Goal: Task Accomplishment & Management: Complete application form

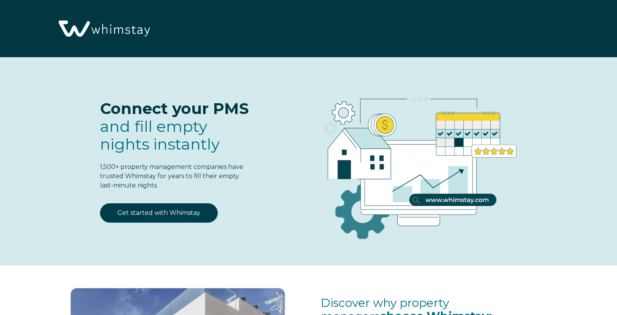
select select "US"
select select "Standard"
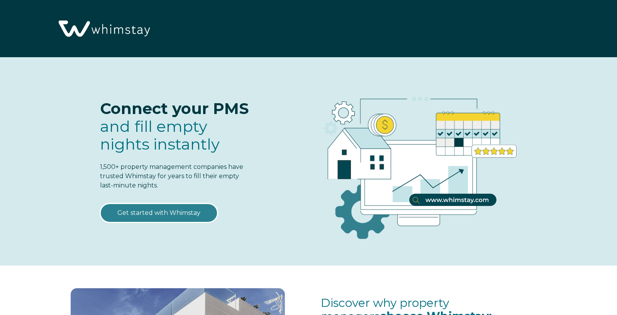
click at [160, 216] on link "Get started with Whimstay" at bounding box center [159, 212] width 118 height 19
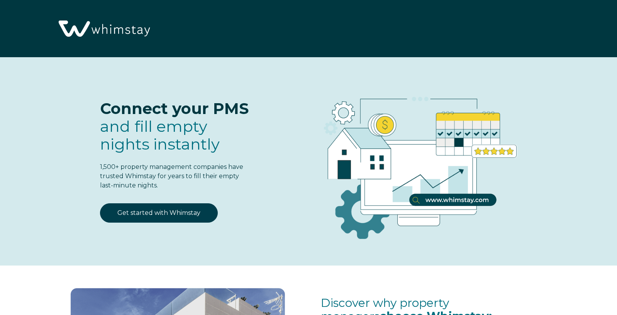
select select "US"
select select "Standard"
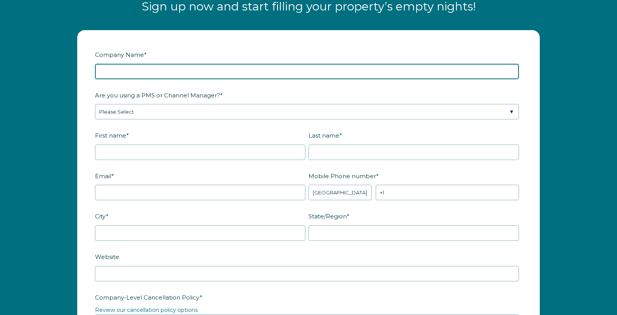
click at [194, 69] on input "Company Name *" at bounding box center [307, 71] width 424 height 15
type input "JK2Properties LLC"
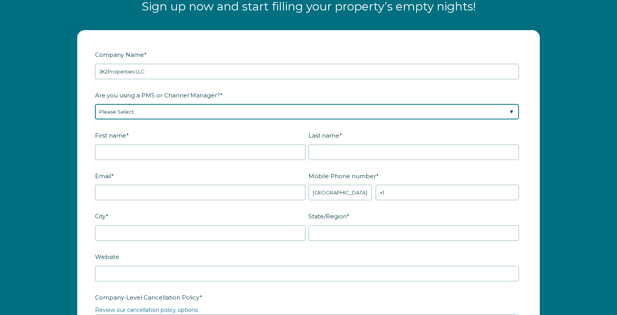
click at [173, 115] on select "Please Select Barefoot BookingPal Boost Brightside CiiRUS Escapia Guesty Hostaw…" at bounding box center [307, 111] width 424 height 15
select select "OwnerRez"
click at [95, 104] on select "Please Select Barefoot BookingPal Boost Brightside CiiRUS Escapia Guesty Hostaw…" at bounding box center [307, 111] width 424 height 15
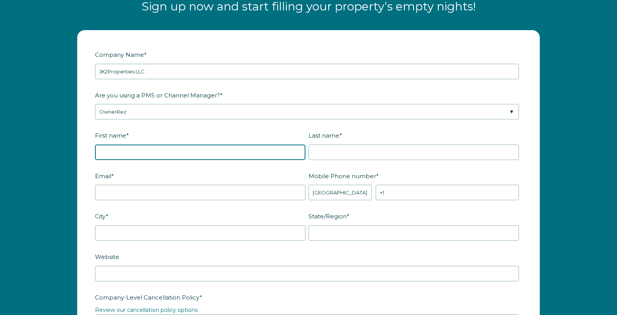
click at [136, 155] on input "First name *" at bounding box center [200, 151] width 211 height 15
type input "Jordan"
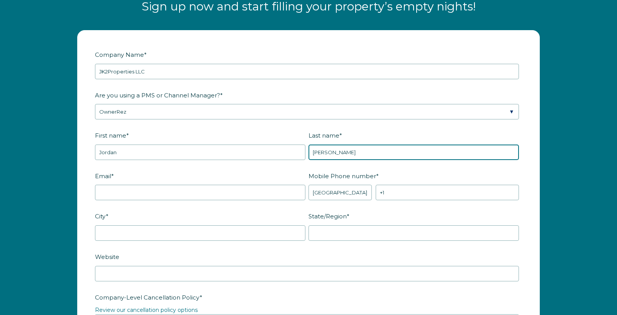
type input "Katz"
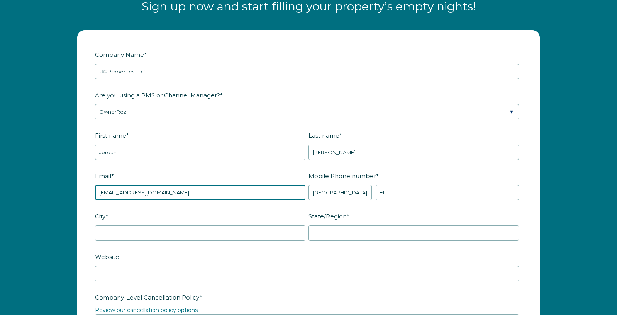
type input "[EMAIL_ADDRESS][DOMAIN_NAME]"
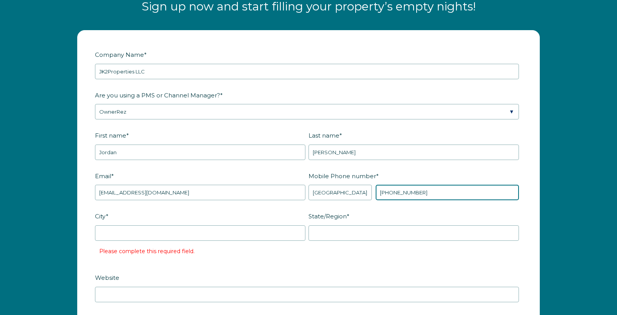
type input "+1 7402084455"
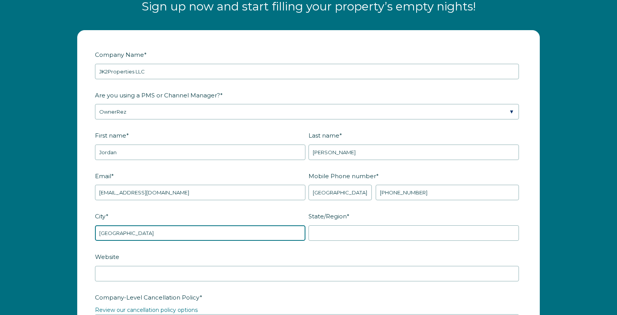
type input "Cleveland"
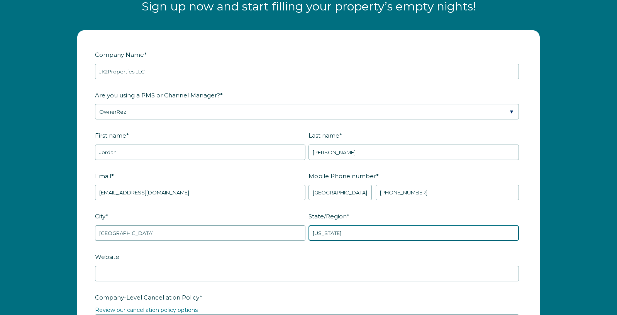
type input "Ohio"
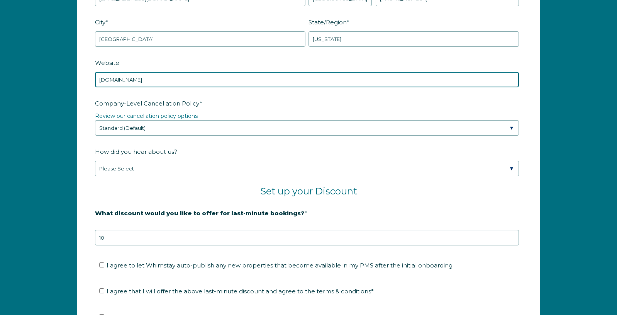
scroll to position [1204, 0]
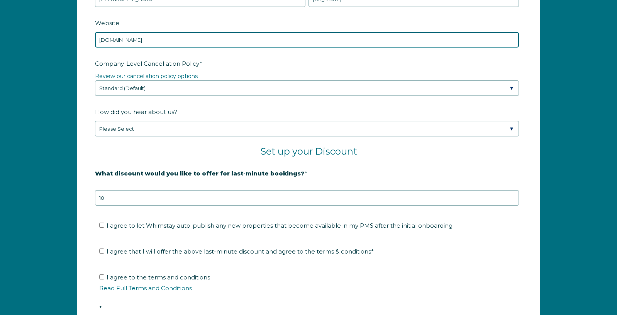
type input "jk2properties.com"
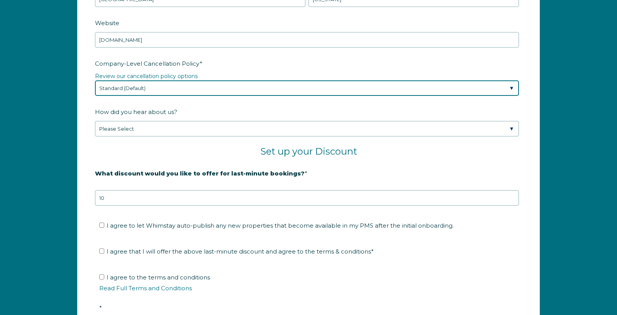
click at [136, 90] on select "Please Select Partial Standard (Default) Moderate Strict" at bounding box center [307, 87] width 424 height 15
click at [95, 80] on select "Please Select Partial Standard (Default) Moderate Strict" at bounding box center [307, 87] width 424 height 15
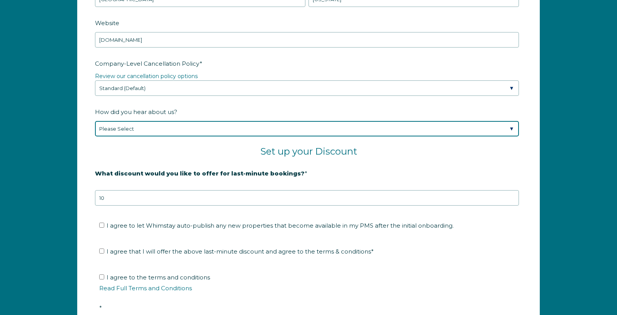
click at [126, 129] on select "Please Select Found Whimstay through a Google search Spoke to a Whimstay salesp…" at bounding box center [307, 128] width 424 height 15
select select "Whimstay Sales"
click at [95, 121] on select "Please Select Found Whimstay through a Google search Spoke to a Whimstay salesp…" at bounding box center [307, 128] width 424 height 15
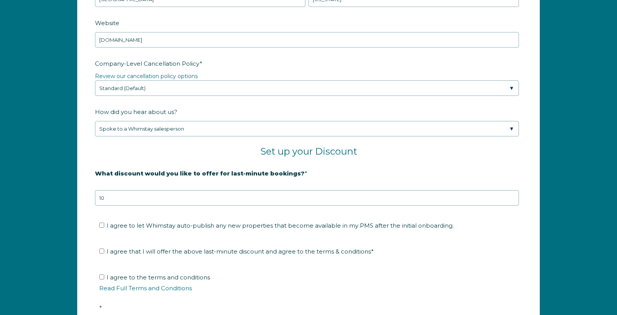
click at [85, 156] on form "Company Name * JK2Properties LLC Are you using a PMS or Channel Manager? * Plea…" at bounding box center [309, 83] width 462 height 572
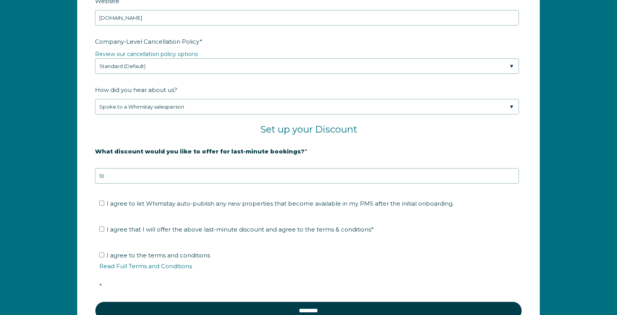
scroll to position [1241, 0]
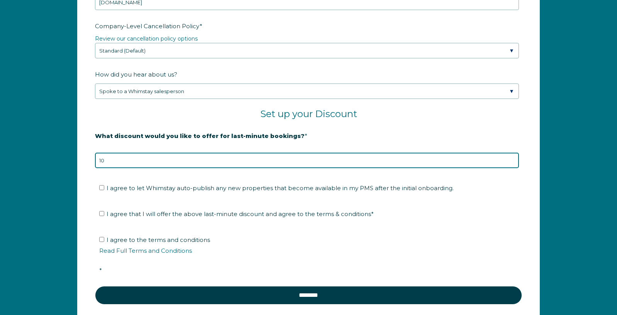
click at [146, 160] on input "10" at bounding box center [307, 160] width 424 height 15
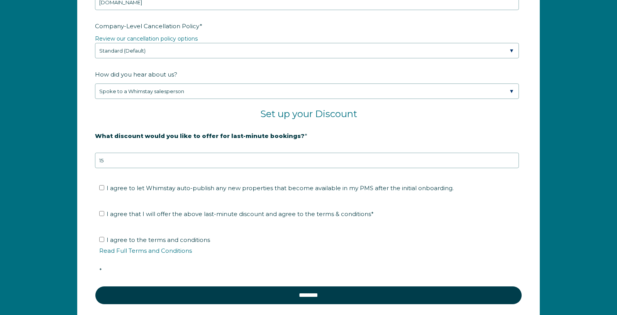
click at [83, 180] on form "Company Name * JK2Properties LLC Are you using a PMS or Channel Manager? * Plea…" at bounding box center [309, 45] width 462 height 572
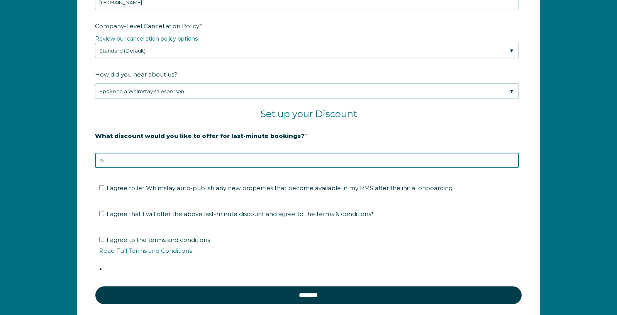
click at [115, 158] on input "15" at bounding box center [307, 160] width 424 height 15
type input "10"
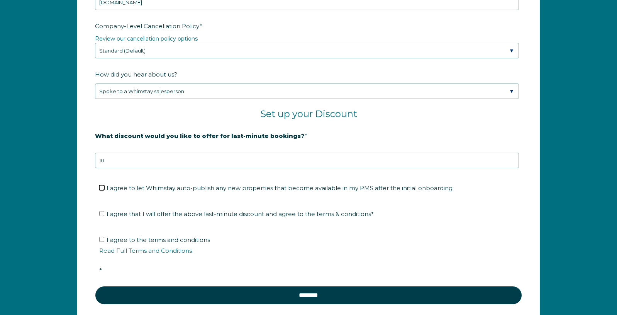
click at [102, 188] on input "I agree to let Whimstay auto-publish any new properties that become available i…" at bounding box center [101, 187] width 5 height 5
checkbox input "true"
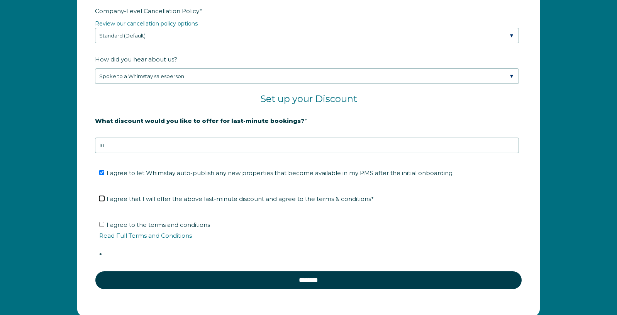
click at [100, 200] on input "I agree that I will offer the above last-minute discount and agree to the terms…" at bounding box center [101, 198] width 5 height 5
checkbox input "true"
click at [102, 226] on input "I agree to the terms and conditions Read Full Terms and Conditions *" at bounding box center [101, 224] width 5 height 5
checkbox input "true"
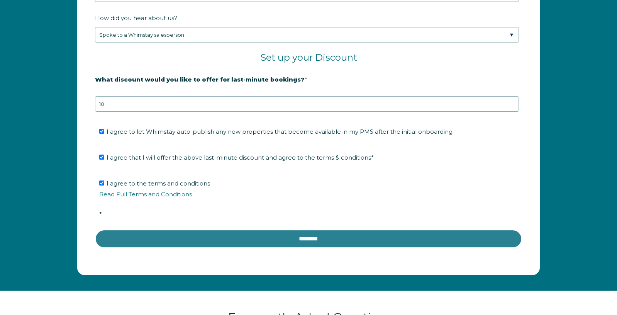
click at [299, 238] on input "********" at bounding box center [308, 238] width 427 height 19
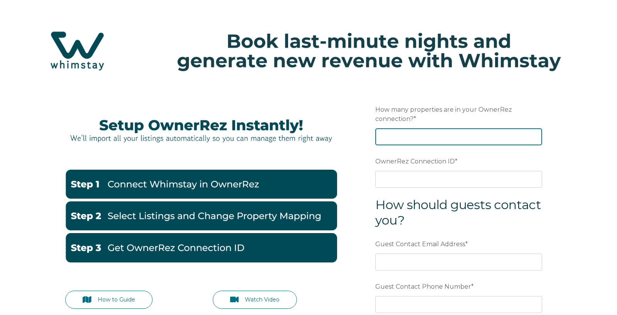
click at [423, 137] on input "How many properties are in your OwnerRez connection? *" at bounding box center [458, 136] width 167 height 17
type input "34"
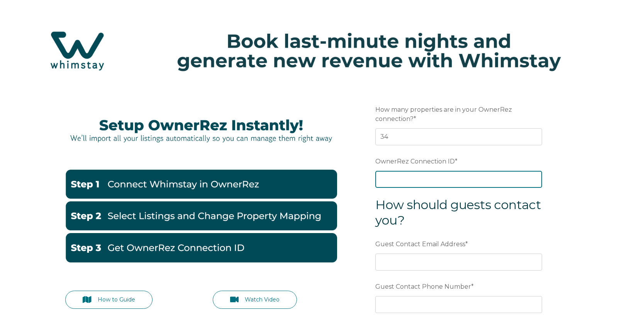
click at [422, 173] on input "OwnerRez Connection ID *" at bounding box center [458, 179] width 167 height 17
paste input "ora7ccddff32x"
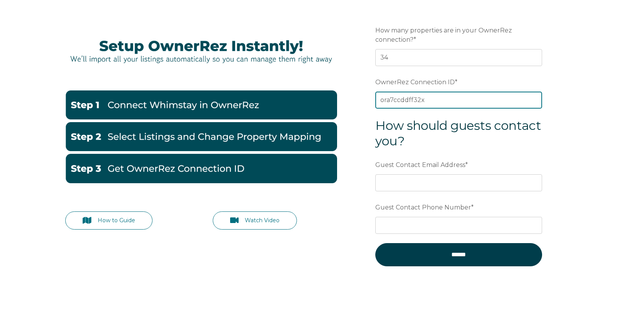
type input "ora7ccddff32x"
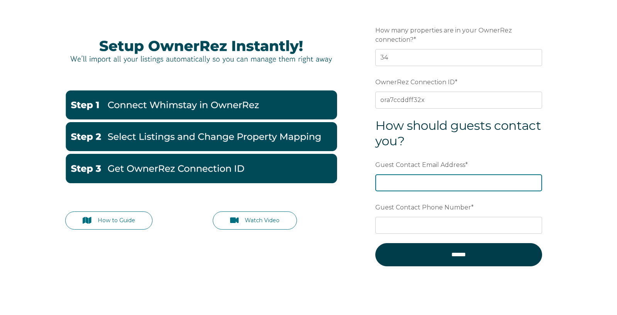
click at [414, 183] on input "Guest Contact Email Address *" at bounding box center [458, 182] width 167 height 17
type input "[EMAIL_ADDRESS][DOMAIN_NAME]"
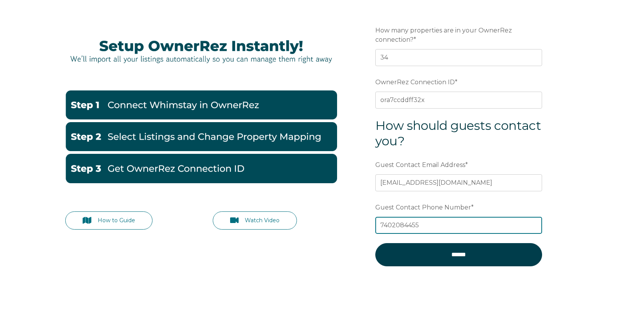
type input "7402084455"
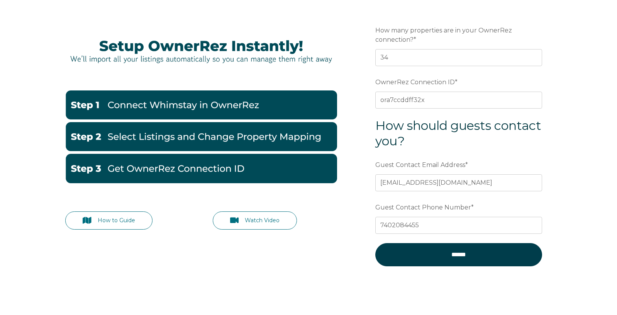
click at [323, 268] on div "How to Guide Watch Video Preferred language Email How many properties are in yo…" at bounding box center [309, 149] width 502 height 287
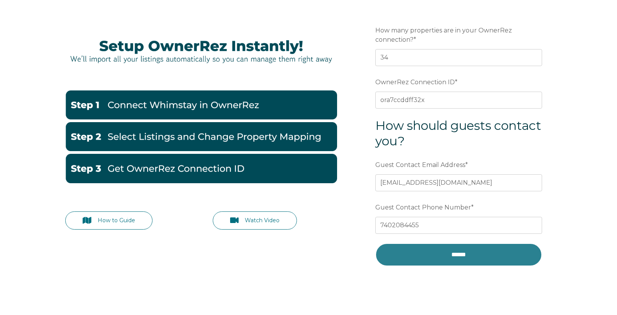
click at [443, 256] on input "******" at bounding box center [458, 254] width 167 height 23
